Goal: Task Accomplishment & Management: Manage account settings

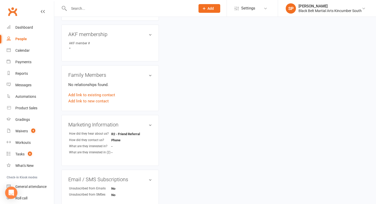
scroll to position [149, 0]
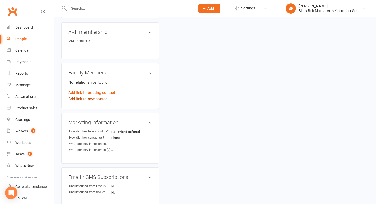
click at [100, 96] on link "Add link to new contact" at bounding box center [88, 99] width 40 height 6
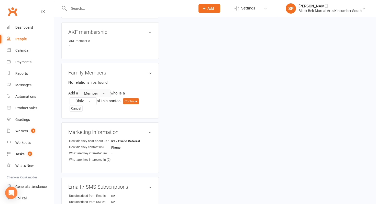
click at [104, 94] on button "Member" at bounding box center [94, 93] width 32 height 8
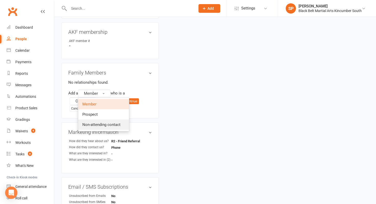
click at [100, 125] on span "Non-attending contact" at bounding box center [101, 124] width 38 height 5
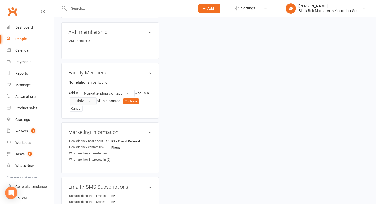
click at [86, 101] on button "Child" at bounding box center [83, 101] width 27 height 8
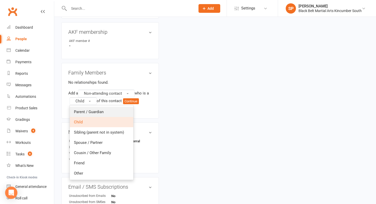
click at [87, 109] on span "Parent / Guardian" at bounding box center [89, 111] width 30 height 5
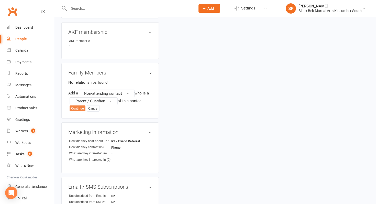
click at [75, 107] on button "Continue" at bounding box center [78, 108] width 16 height 6
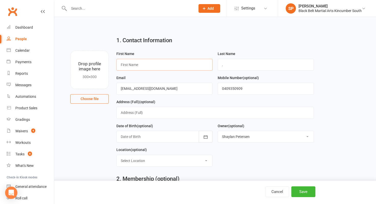
click at [146, 66] on input "text" at bounding box center [164, 65] width 96 height 12
type input "Belle"
click at [302, 187] on button "Save" at bounding box center [303, 191] width 24 height 11
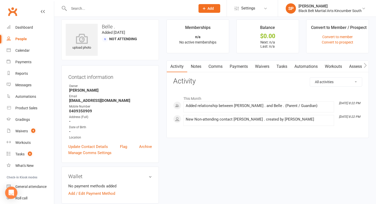
scroll to position [5, 0]
click at [260, 64] on link "Waivers" at bounding box center [261, 66] width 21 height 12
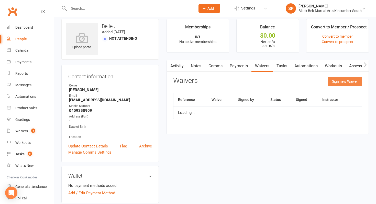
click at [354, 85] on button "Sign new Waiver" at bounding box center [344, 81] width 35 height 9
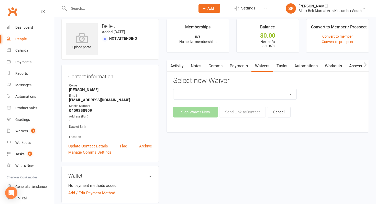
click at [258, 91] on select "Direct Debit Request Festival Enrolment Festival Trial Class Holiday Camp Waive…" at bounding box center [234, 94] width 123 height 10
select select "10335"
click at [173, 89] on select "Direct Debit Request Festival Enrolment Festival Trial Class Holiday Camp Waive…" at bounding box center [234, 94] width 123 height 10
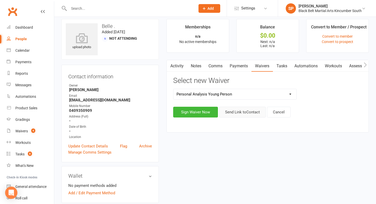
click at [241, 115] on button "Send Link to Contact" at bounding box center [242, 112] width 47 height 11
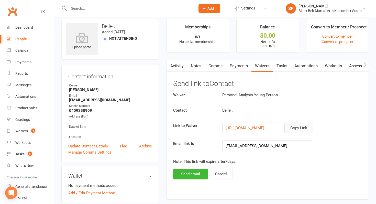
click at [289, 126] on button "Copy Link" at bounding box center [298, 127] width 29 height 11
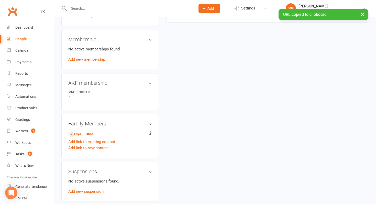
scroll to position [183, 0]
click at [82, 133] on link "Enya . - Child" at bounding box center [81, 133] width 24 height 5
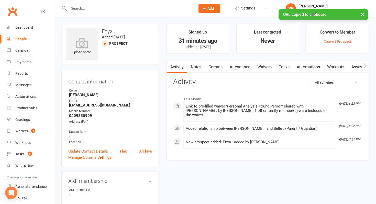
click at [213, 68] on link "Comms" at bounding box center [215, 67] width 21 height 12
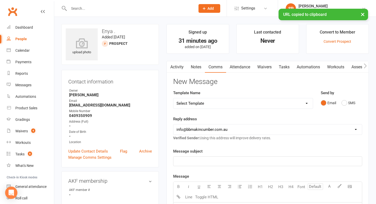
click at [203, 104] on select "Select Template [SMS] Birthday Invite Text [Email] Birthday Party [Email] Happy…" at bounding box center [242, 103] width 139 height 10
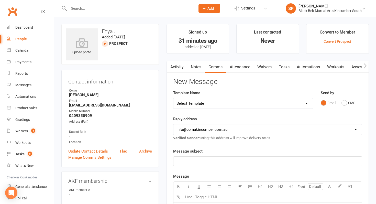
select select "5"
click at [173, 98] on select "Select Template [SMS] Birthday Invite Text [Email] Birthday Party [Email] Happy…" at bounding box center [242, 103] width 139 height 10
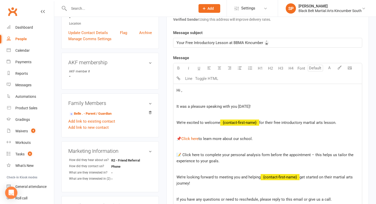
scroll to position [120, 0]
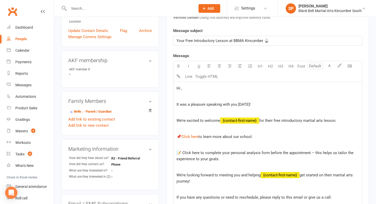
click at [181, 89] on span "Hi ," at bounding box center [179, 88] width 6 height 5
click at [336, 121] on span "for their free introductory martial arts lesson." at bounding box center [297, 120] width 77 height 5
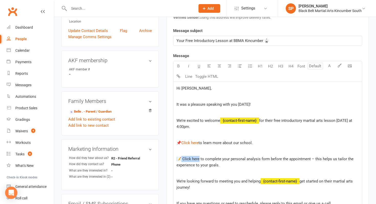
drag, startPoint x: 197, startPoint y: 159, endPoint x: 180, endPoint y: 158, distance: 16.6
click at [180, 158] on span "📝 Click here to complete your personal analysis form before the appointment – t…" at bounding box center [265, 161] width 178 height 11
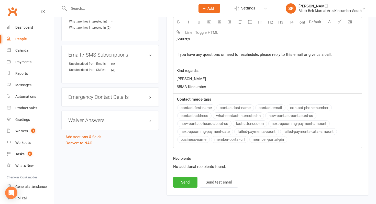
scroll to position [292, 0]
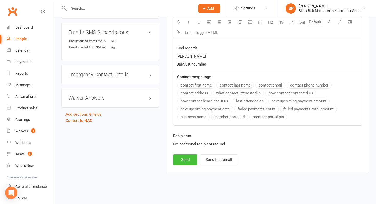
click at [182, 163] on button "Send" at bounding box center [185, 159] width 24 height 11
select select
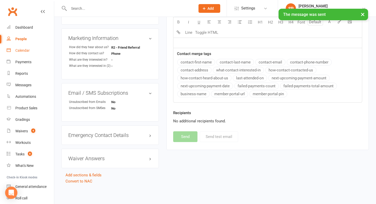
click at [31, 51] on link "Calendar" at bounding box center [30, 51] width 47 height 12
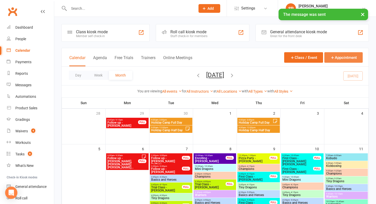
click at [346, 53] on button "Appointment" at bounding box center [343, 57] width 38 height 10
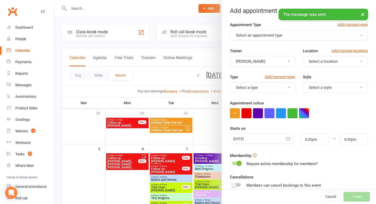
click at [272, 38] on button "Select an appointment type" at bounding box center [299, 35] width 138 height 11
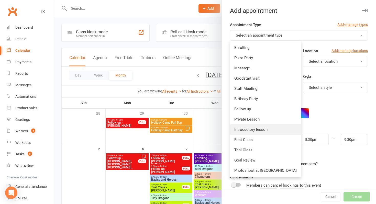
click at [256, 127] on span "Introductory lesson" at bounding box center [250, 129] width 33 height 5
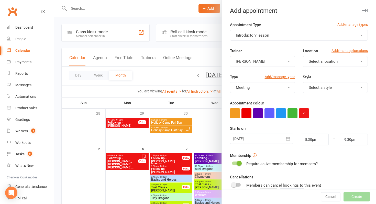
click at [256, 136] on div at bounding box center [261, 138] width 63 height 10
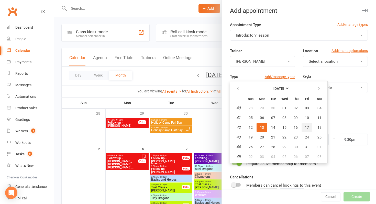
click at [304, 128] on button "17" at bounding box center [306, 127] width 11 height 9
type input "[DATE]"
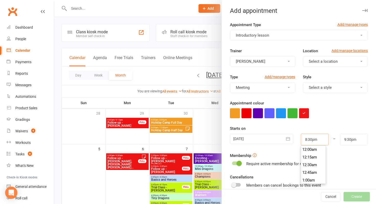
drag, startPoint x: 320, startPoint y: 140, endPoint x: 283, endPoint y: 140, distance: 36.6
click at [283, 140] on div "[DATE] [DATE] Sun Mon Tue Wed Thu Fri Sat 40 28 29 30 01 02 03 04 41 05 06 07 0…" at bounding box center [298, 139] width 145 height 12
type input "4"
type input "5:00am"
type input "4:00p"
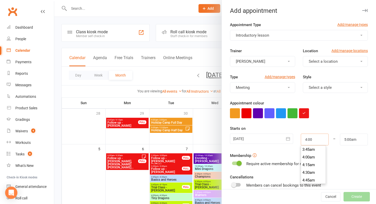
type input "5:00pm"
type input "4:00pm"
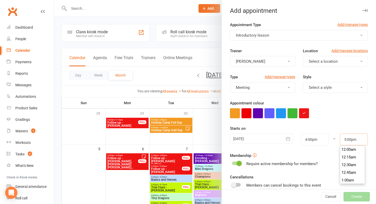
scroll to position [514, 0]
drag, startPoint x: 362, startPoint y: 142, endPoint x: 317, endPoint y: 142, distance: 45.2
click at [317, 142] on div "[DATE] [DATE] Sun Mon Tue Wed Thu Fri Sat 40 28 29 30 01 02 03 04 41 05 06 07 0…" at bounding box center [298, 139] width 145 height 12
type input "5"
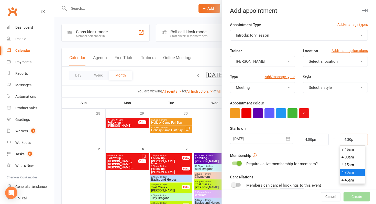
scroll to position [498, 0]
type input "4:30pm"
click at [369, 78] on div "Style Select a style" at bounding box center [335, 83] width 73 height 19
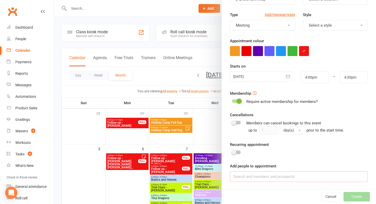
click at [273, 178] on input at bounding box center [299, 176] width 138 height 11
type input "b"
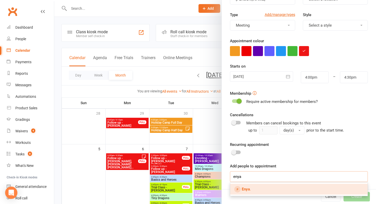
type input "enya"
click at [267, 186] on link "Enya ." at bounding box center [298, 189] width 137 height 11
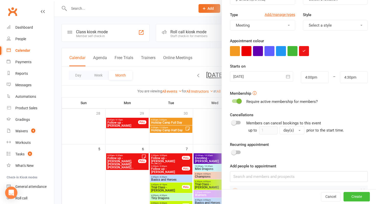
click at [350, 197] on button "Create" at bounding box center [356, 196] width 26 height 9
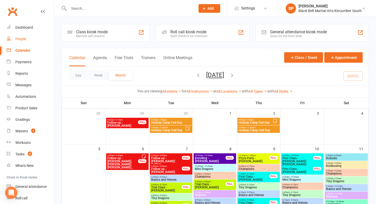
click at [26, 41] on div "People" at bounding box center [20, 39] width 11 height 4
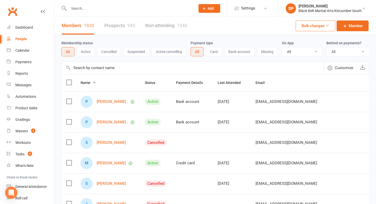
click at [112, 24] on link "Prospects 945" at bounding box center [119, 26] width 31 height 18
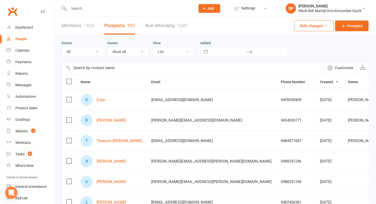
click at [207, 52] on button "Interact with the calendar and add the check-in date for your trip." at bounding box center [205, 51] width 9 height 9
select select "8"
select select "2025"
select select "9"
select select "2025"
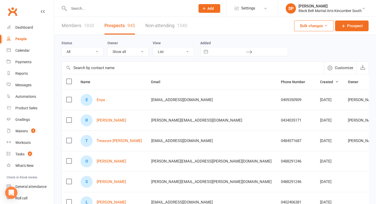
select select "10"
select select "2025"
select select "11"
select select "2025"
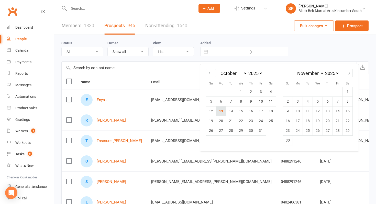
click at [223, 110] on td "13" at bounding box center [221, 111] width 10 height 10
type input "[DATE]"
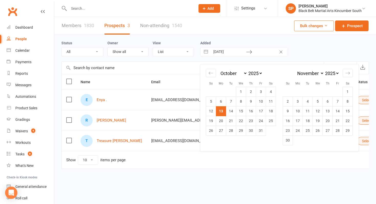
click at [92, 25] on div "1830" at bounding box center [89, 25] width 10 height 5
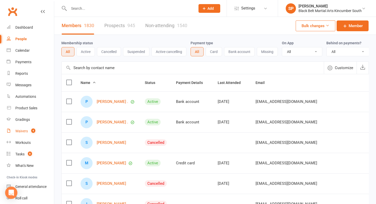
click at [26, 129] on div "Waivers" at bounding box center [21, 131] width 13 height 4
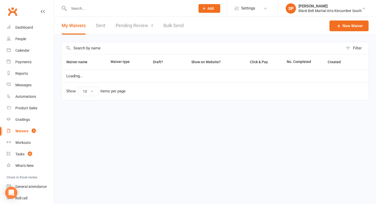
click at [138, 27] on link "Pending Review 4" at bounding box center [135, 26] width 38 height 18
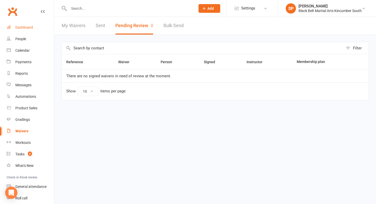
click at [33, 28] on link "Dashboard" at bounding box center [30, 28] width 47 height 12
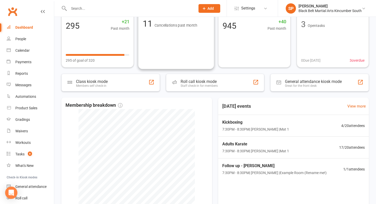
scroll to position [98, 0]
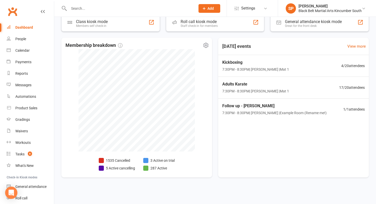
click at [123, 168] on li "5 Active cancelling" at bounding box center [117, 168] width 36 height 6
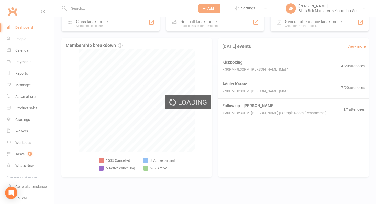
select select "no_trial"
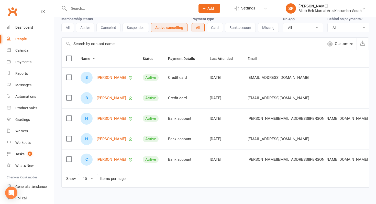
scroll to position [26, 0]
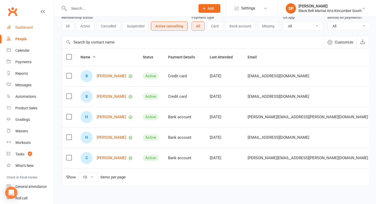
click at [13, 28] on link "Dashboard" at bounding box center [30, 28] width 47 height 12
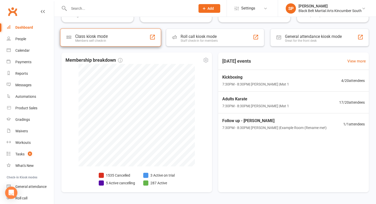
scroll to position [98, 0]
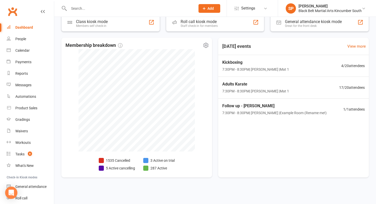
click at [166, 160] on li "3 Active on trial" at bounding box center [158, 160] width 31 height 6
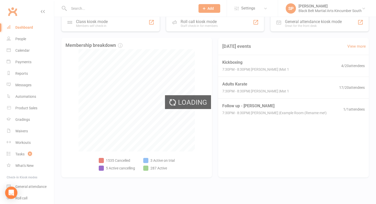
select select "active_trial"
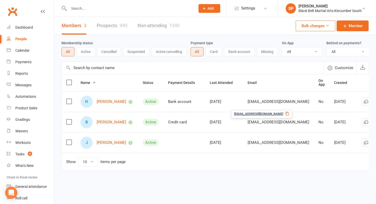
click at [264, 118] on div "[EMAIL_ADDRESS][DOMAIN_NAME]" at bounding box center [261, 114] width 61 height 8
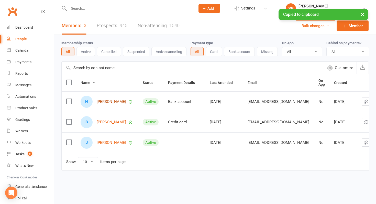
click at [111, 100] on link "[PERSON_NAME]" at bounding box center [111, 101] width 29 height 4
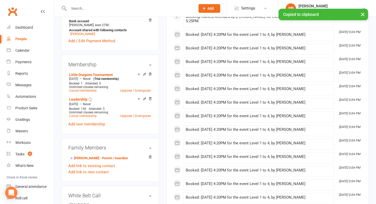
scroll to position [187, 0]
